Goal: Check status: Check status

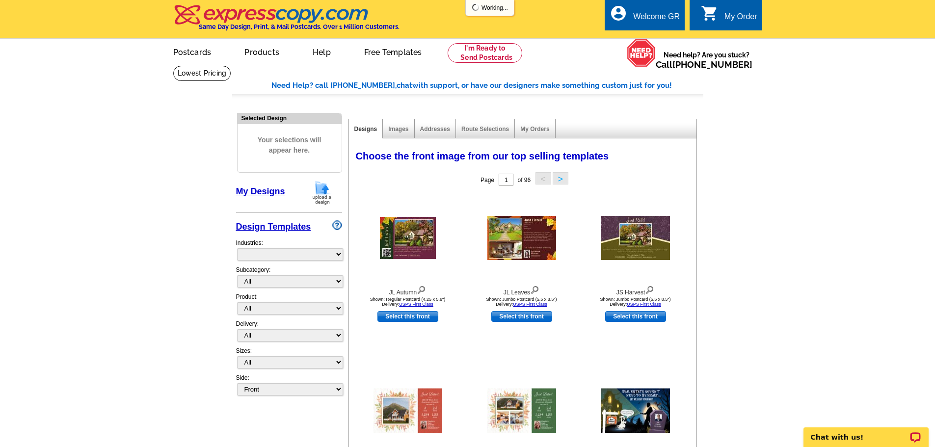
select select "785"
click at [720, 15] on link "0 shopping_cart My Order" at bounding box center [729, 17] width 56 height 12
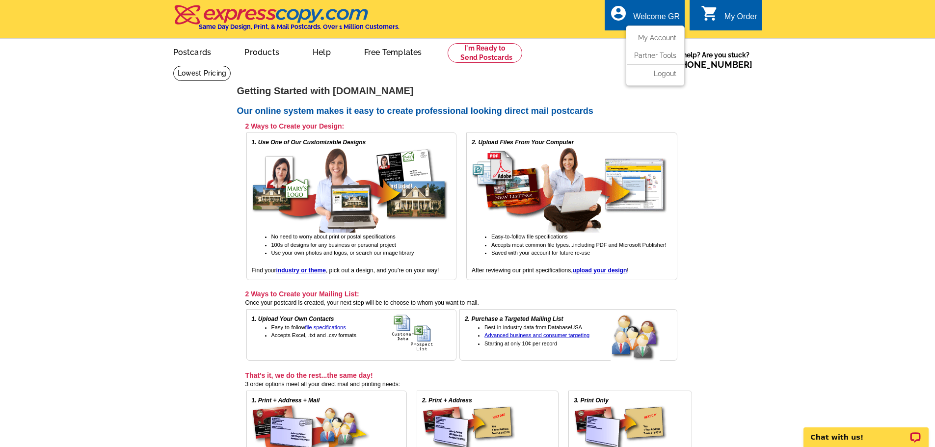
click at [650, 17] on div "Welcome GR" at bounding box center [656, 19] width 47 height 14
click at [658, 36] on link "My Account" at bounding box center [655, 37] width 42 height 9
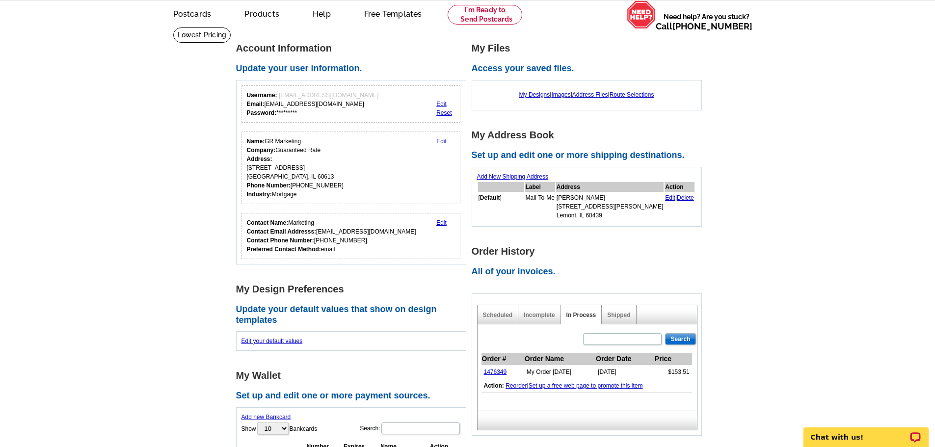
scroll to position [147, 0]
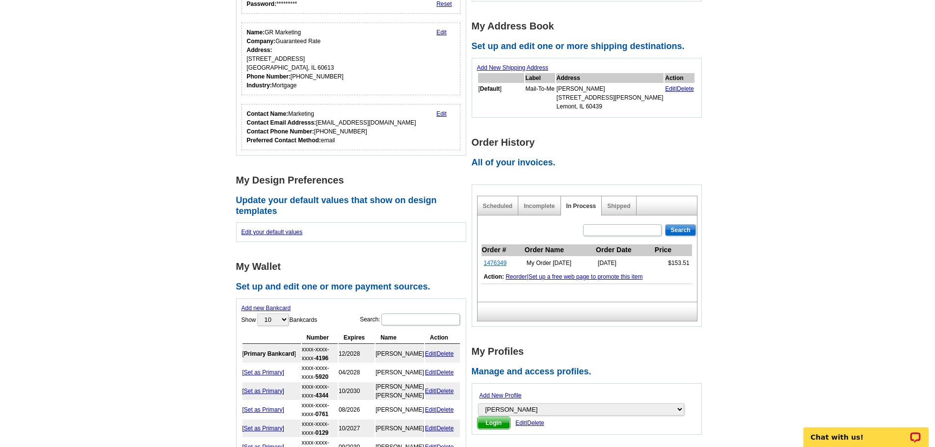
click at [496, 264] on link "1476349" at bounding box center [495, 263] width 23 height 7
click at [617, 203] on div "Shipped" at bounding box center [619, 205] width 34 height 19
click at [620, 207] on link "Shipped" at bounding box center [618, 206] width 23 height 7
click at [501, 264] on link "1476349" at bounding box center [495, 263] width 23 height 7
click at [623, 207] on link "Shipped" at bounding box center [618, 206] width 23 height 7
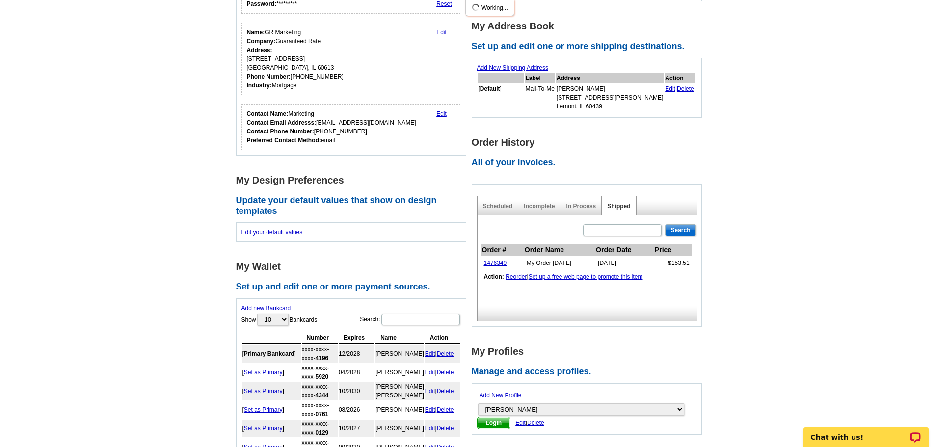
click at [587, 203] on div "In Process" at bounding box center [581, 205] width 41 height 19
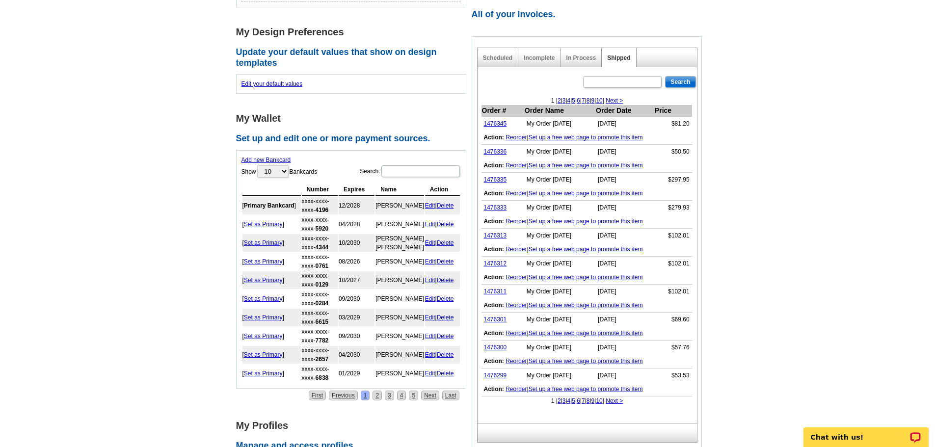
scroll to position [295, 0]
click at [579, 403] on link "6" at bounding box center [578, 402] width 3 height 7
click at [579, 404] on link "5" at bounding box center [580, 402] width 3 height 7
click at [498, 124] on link "1475903" at bounding box center [495, 124] width 23 height 7
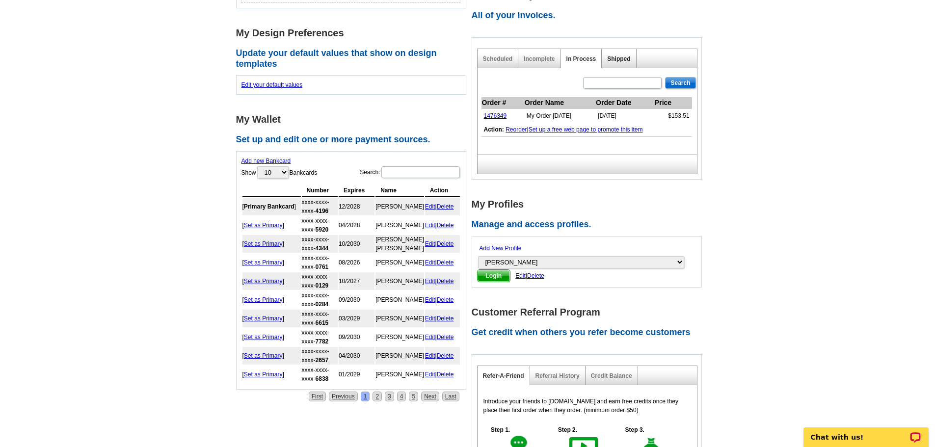
click at [615, 57] on link "Shipped" at bounding box center [618, 58] width 23 height 7
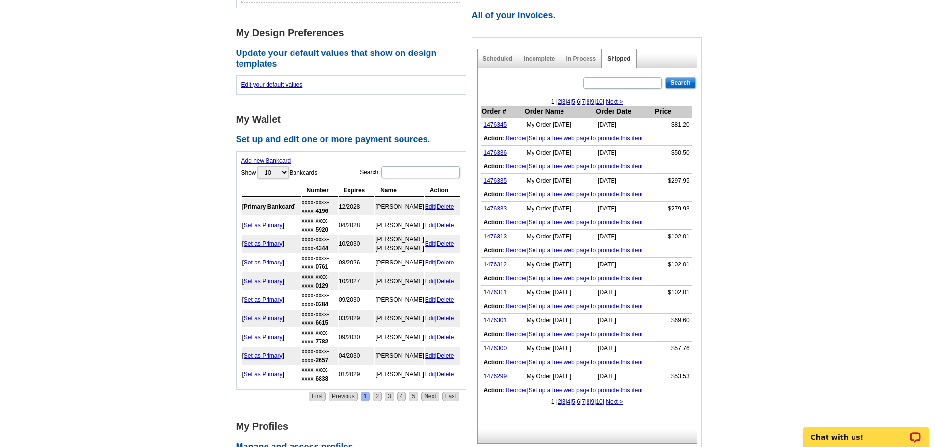
click at [558, 101] on link "2" at bounding box center [559, 101] width 3 height 7
click at [579, 102] on link "3" at bounding box center [580, 101] width 3 height 7
click at [584, 103] on link "4" at bounding box center [585, 101] width 3 height 7
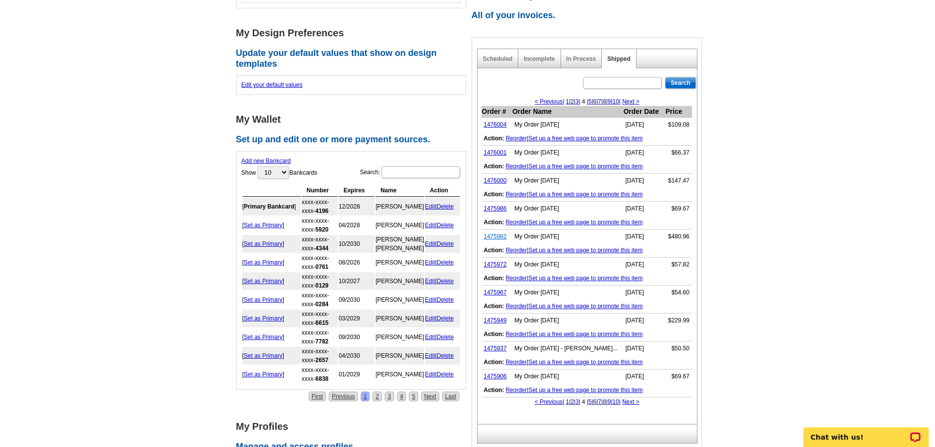
click at [493, 237] on link "1475982" at bounding box center [495, 236] width 23 height 7
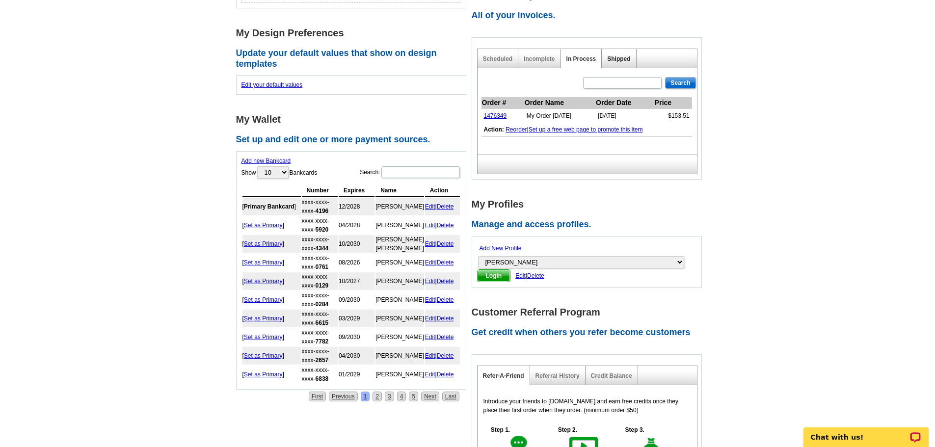
click at [613, 59] on link "Shipped" at bounding box center [618, 58] width 23 height 7
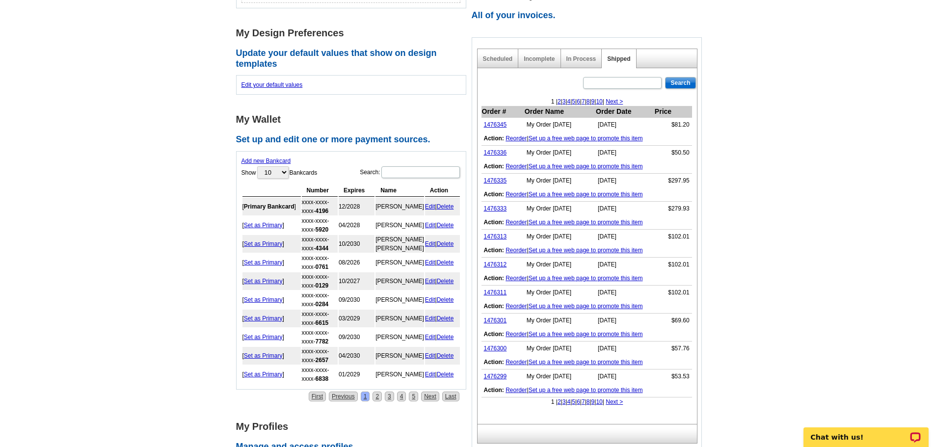
click at [568, 102] on link "4" at bounding box center [569, 101] width 3 height 7
